Goal: Find specific page/section: Find specific page/section

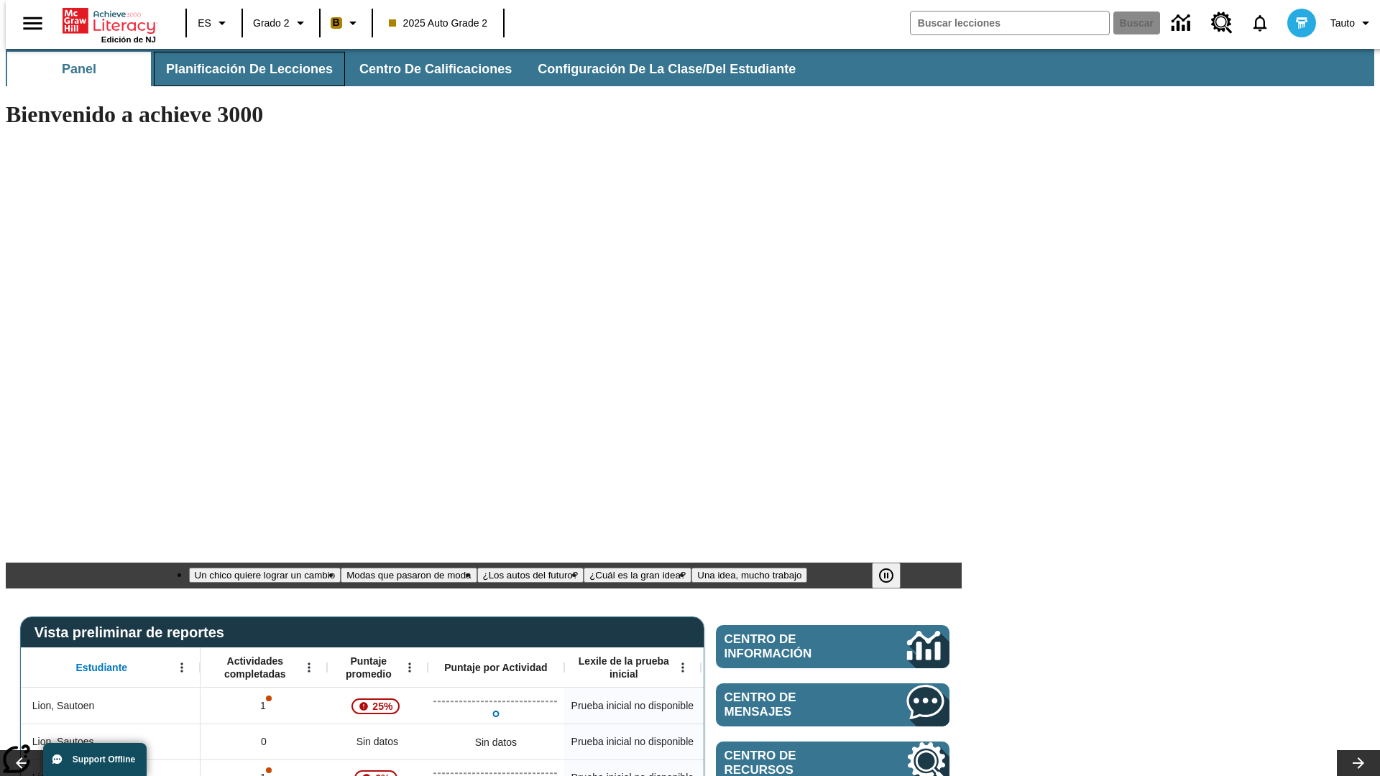
click at [241, 69] on span "Planificación de lecciones" at bounding box center [249, 69] width 167 height 17
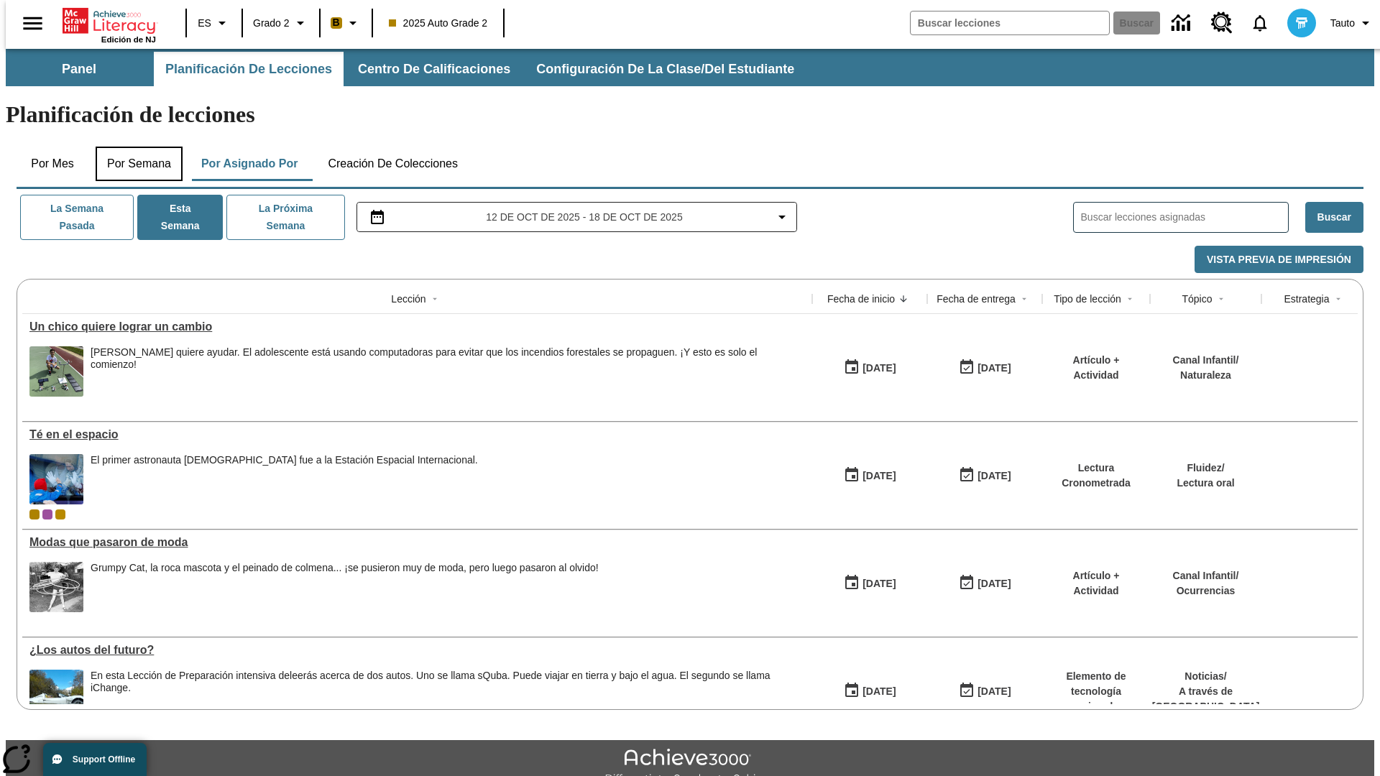
click at [134, 147] on button "Por semana" at bounding box center [139, 164] width 87 height 34
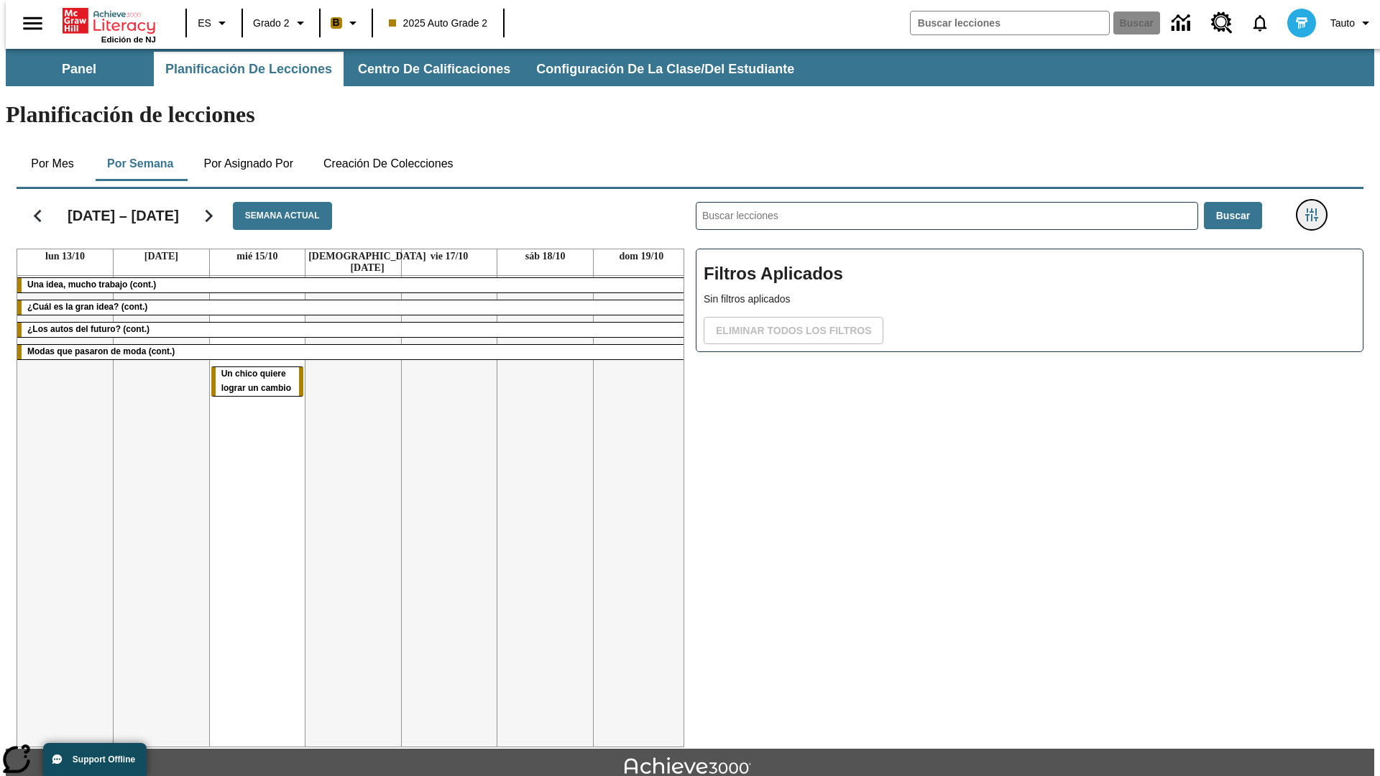
click at [1316, 208] on icon "Menú lateral de filtros" at bounding box center [1311, 214] width 13 height 13
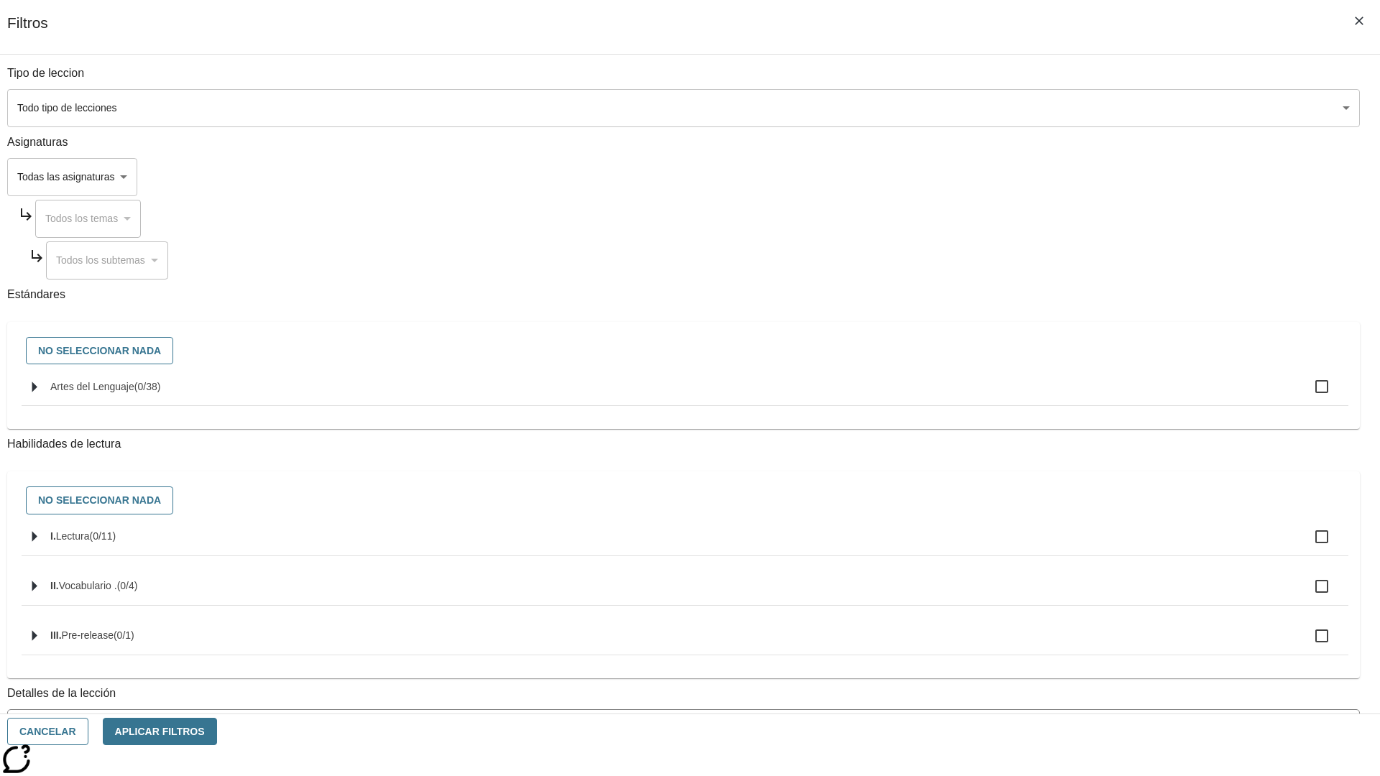
click at [1035, 649] on body "Saltar al contenido principal Edición de NJ ES Grado 2 B 2025 Auto Grade 2 Busc…" at bounding box center [690, 445] width 1368 height 793
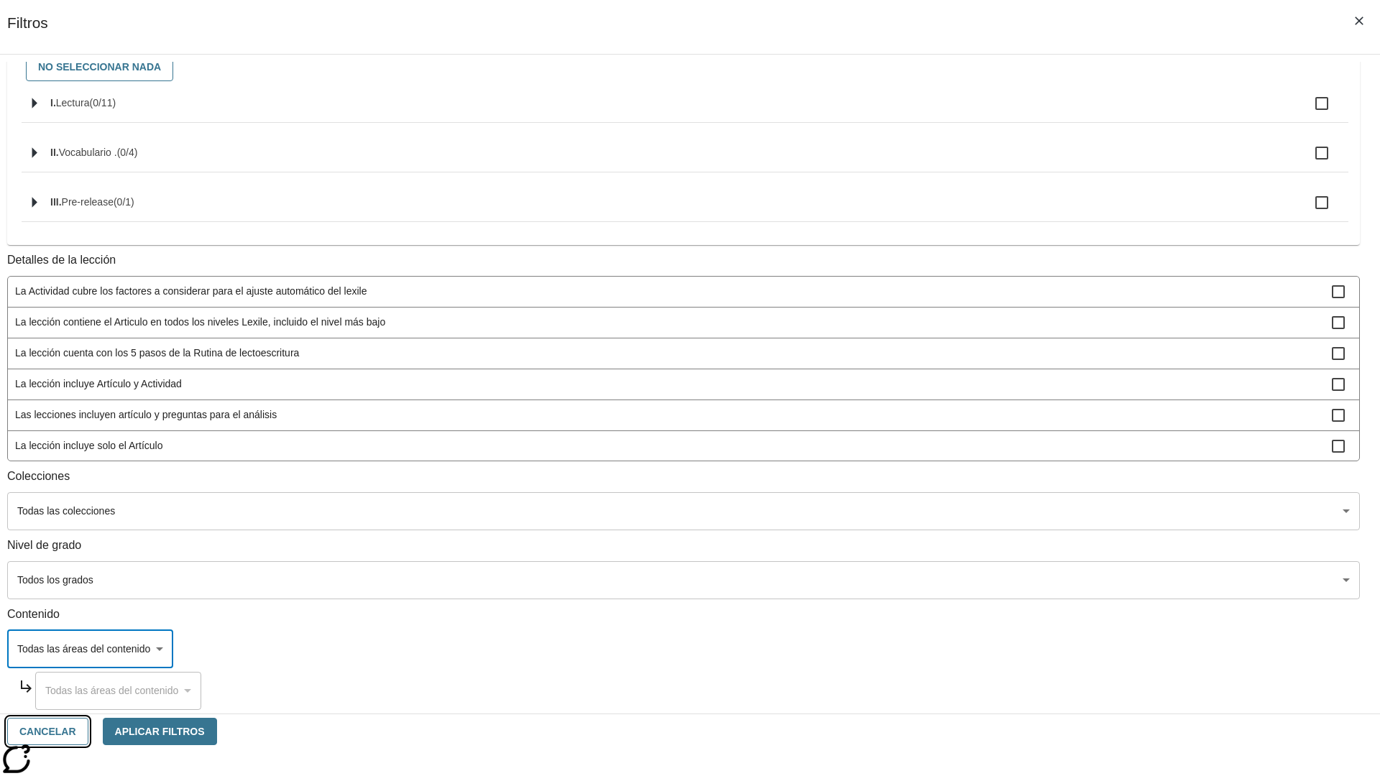
click at [88, 732] on button "Cancelar" at bounding box center [47, 732] width 81 height 28
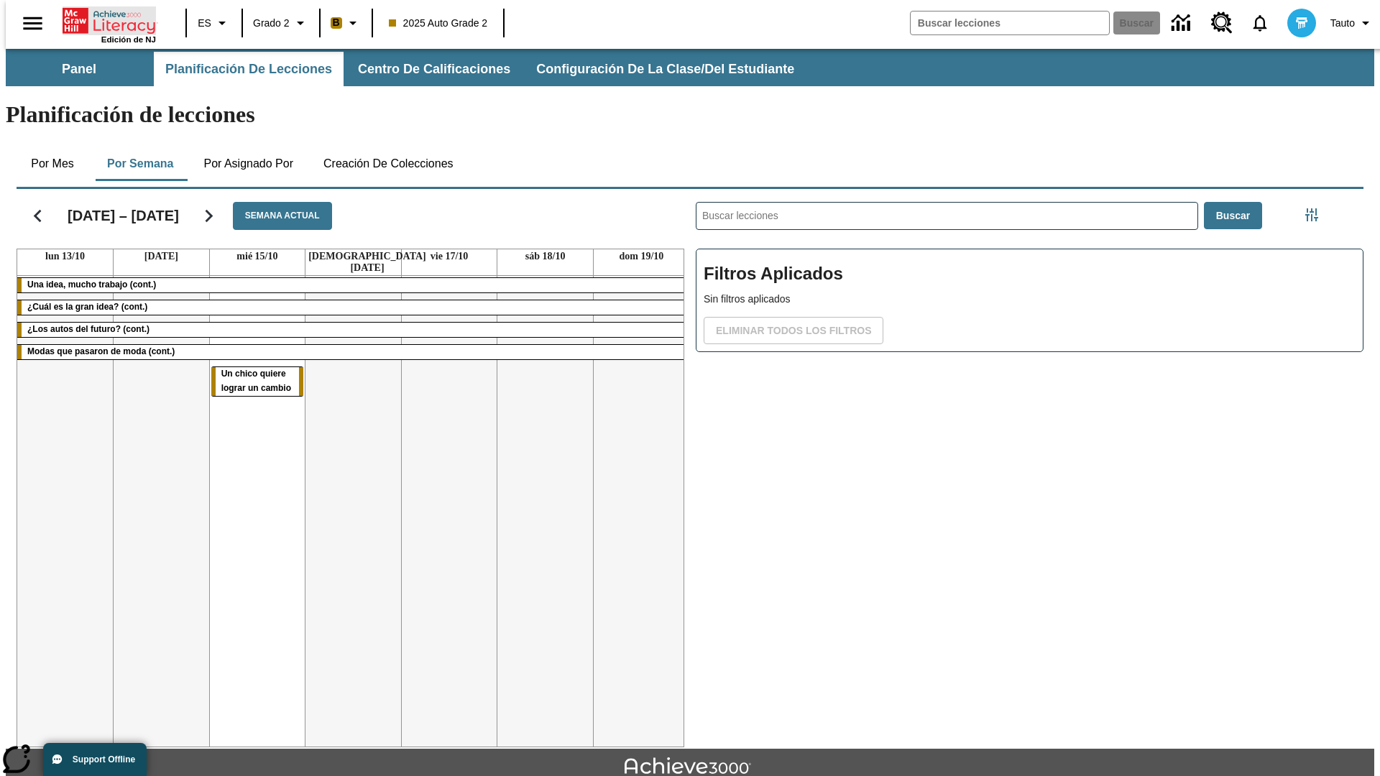
click at [103, 19] on icon "Portada" at bounding box center [111, 20] width 96 height 29
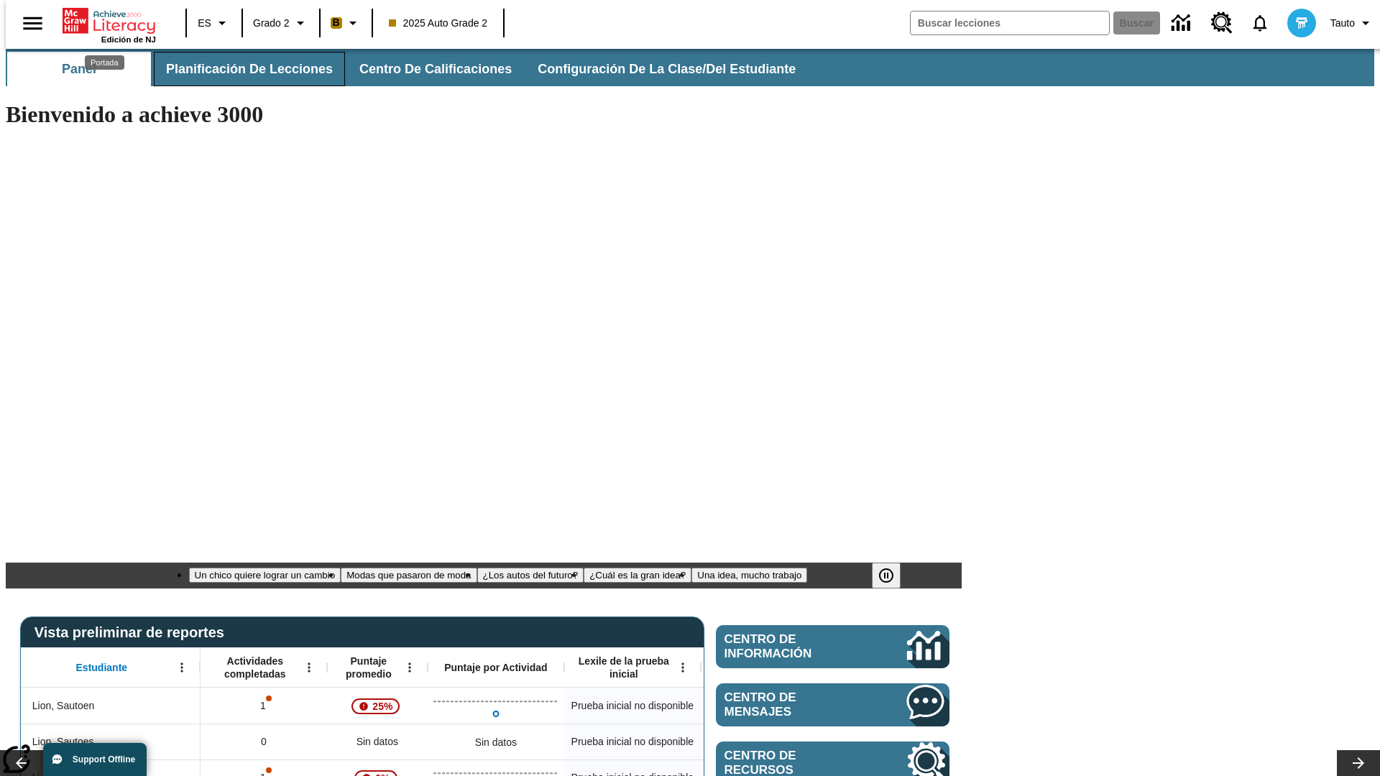
click at [241, 69] on span "Planificación de lecciones" at bounding box center [249, 69] width 167 height 17
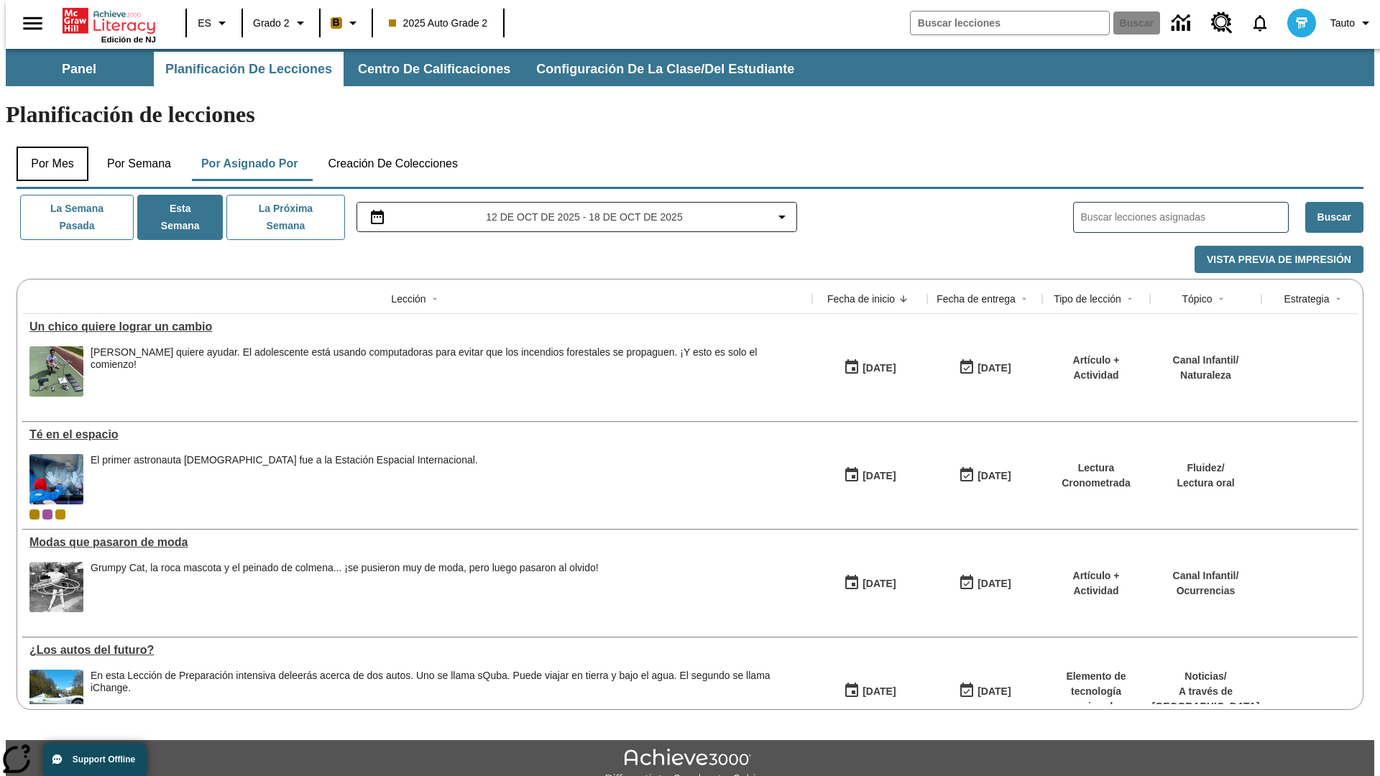
click at [47, 147] on button "Por mes" at bounding box center [53, 164] width 72 height 34
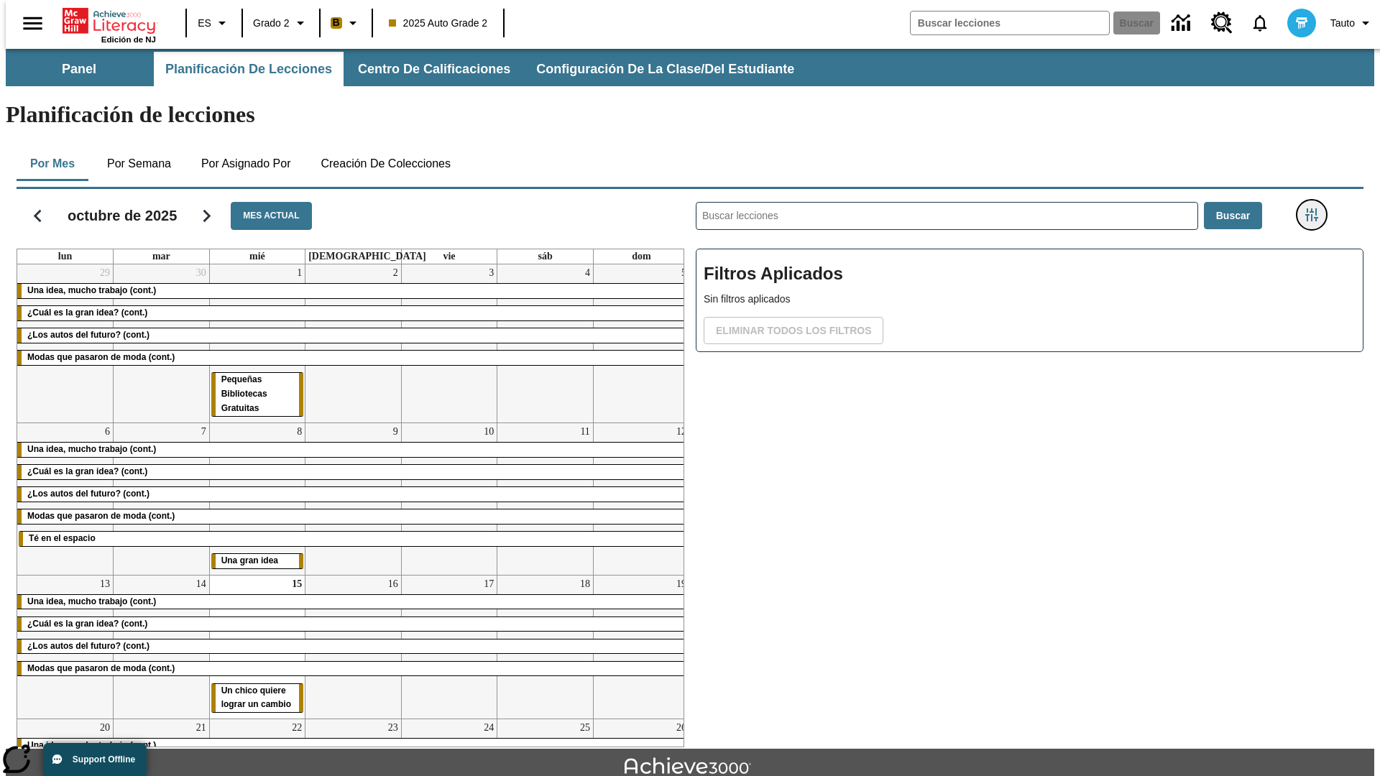
click at [1316, 208] on icon "Menú lateral de filtros" at bounding box center [1311, 214] width 13 height 13
